Goal: Information Seeking & Learning: Learn about a topic

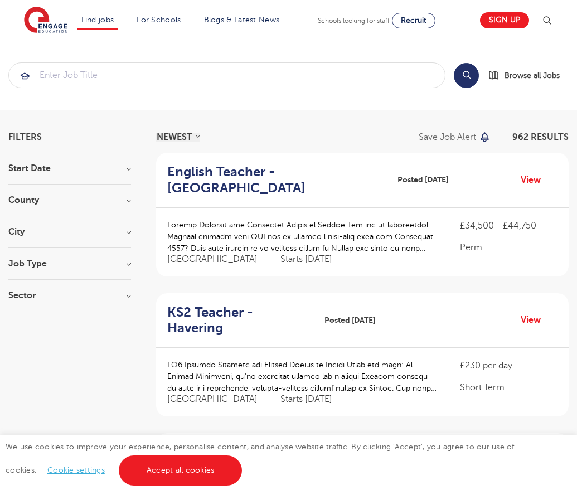
scroll to position [1094, 0]
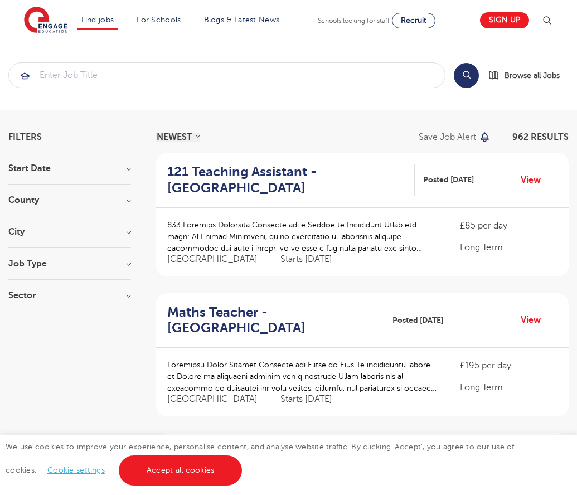
scroll to position [1094, 0]
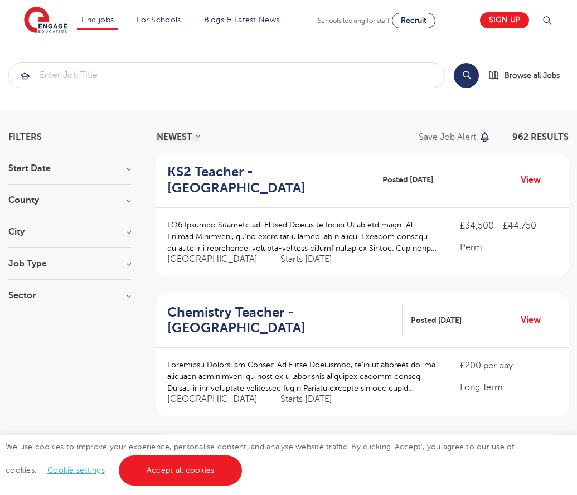
scroll to position [1094, 0]
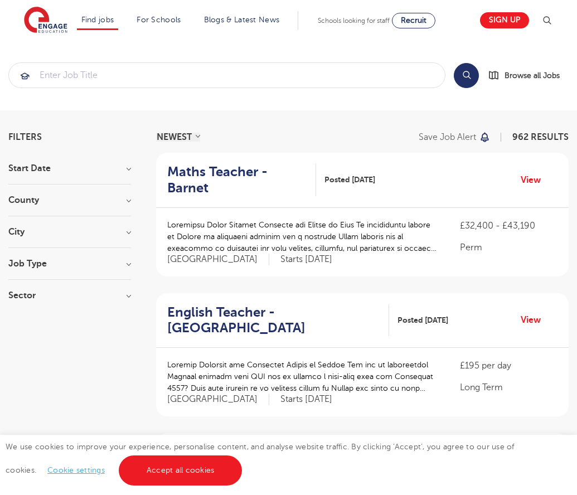
scroll to position [1147, 0]
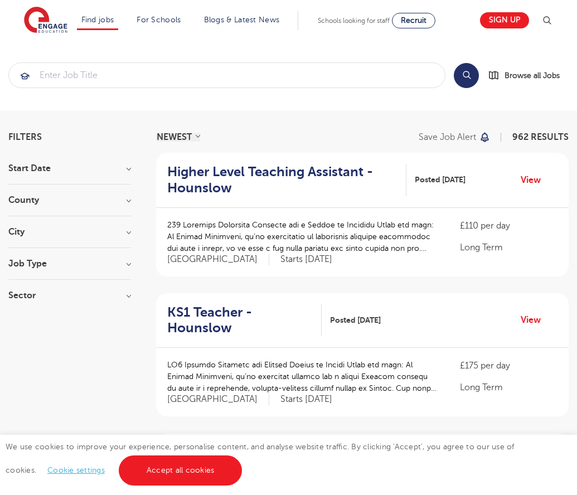
scroll to position [1094, 0]
